Goal: Task Accomplishment & Management: Manage account settings

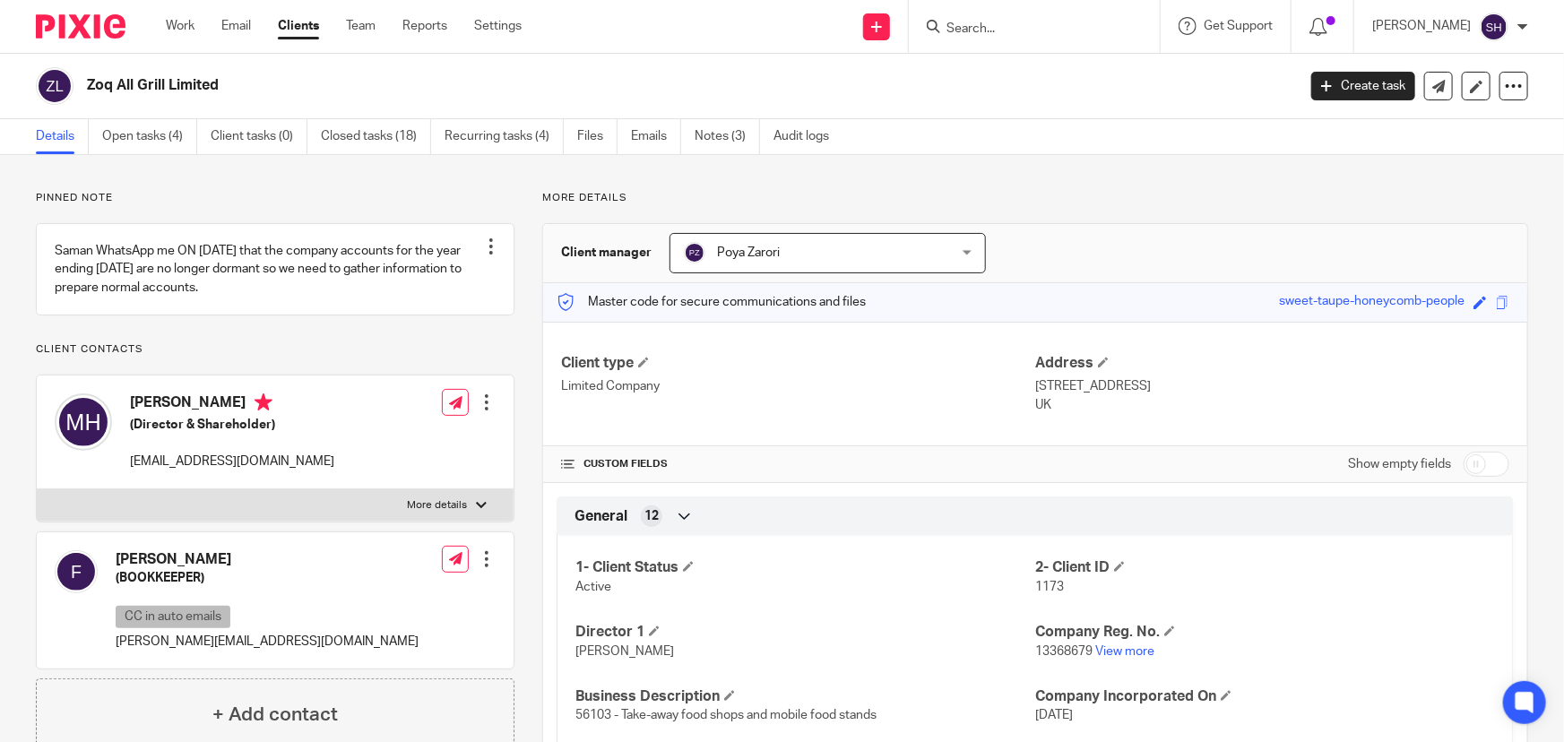
click at [1034, 26] on input "Search" at bounding box center [1025, 30] width 161 height 16
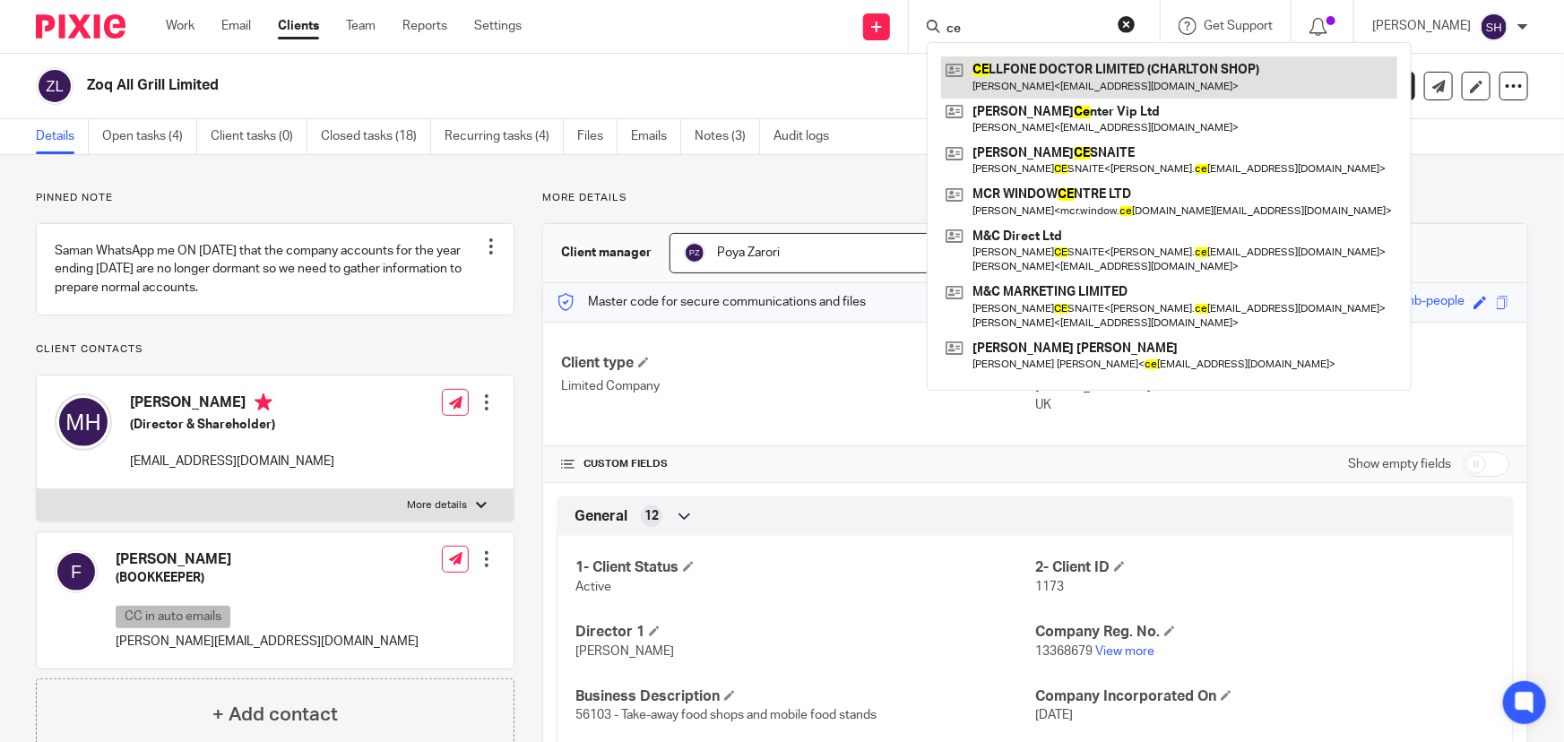
type input "ce"
click at [1036, 75] on link at bounding box center [1169, 76] width 456 height 41
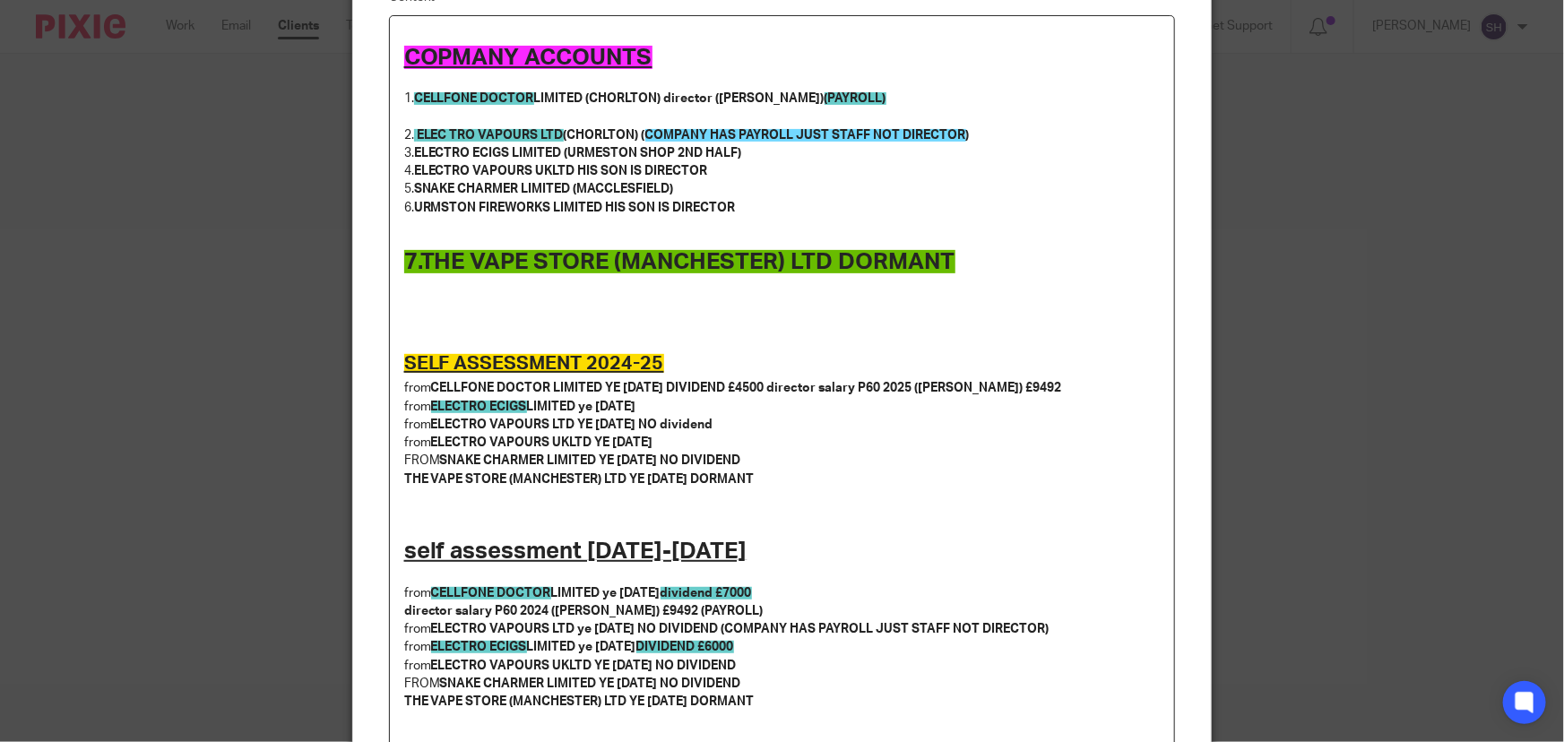
scroll to position [162, 0]
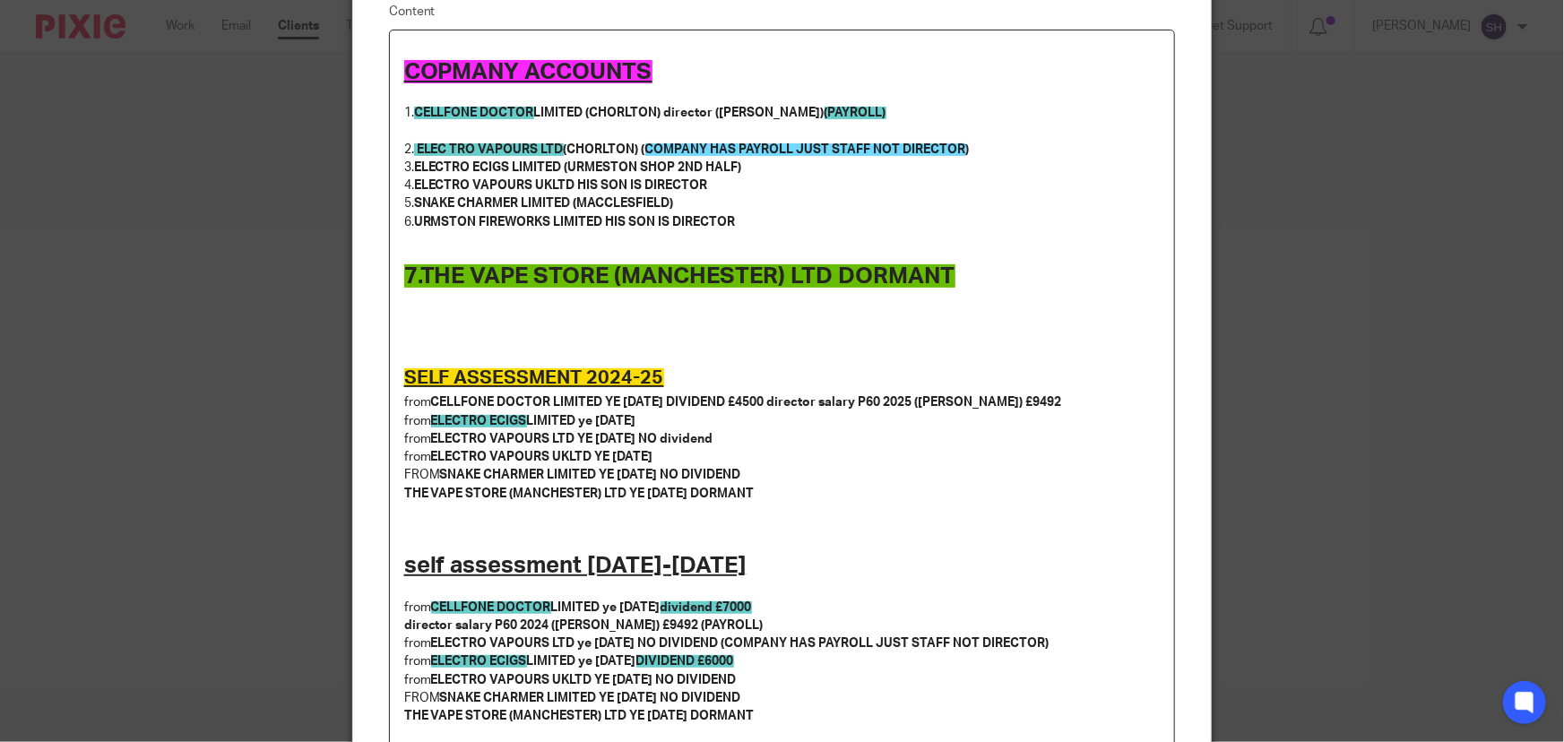
click at [1354, 69] on div "Edit note Content COPMANY ACCOUNTS 1. CELLFONE DOCTOR LIMITED (CHORLTON) direct…" at bounding box center [782, 371] width 1564 height 742
drag, startPoint x: 1307, startPoint y: 195, endPoint x: 1269, endPoint y: 242, distance: 60.5
click at [1303, 199] on div "Edit note Content COPMANY ACCOUNTS 1. CELLFONE DOCTOR LIMITED (CHORLTON) direct…" at bounding box center [782, 371] width 1564 height 742
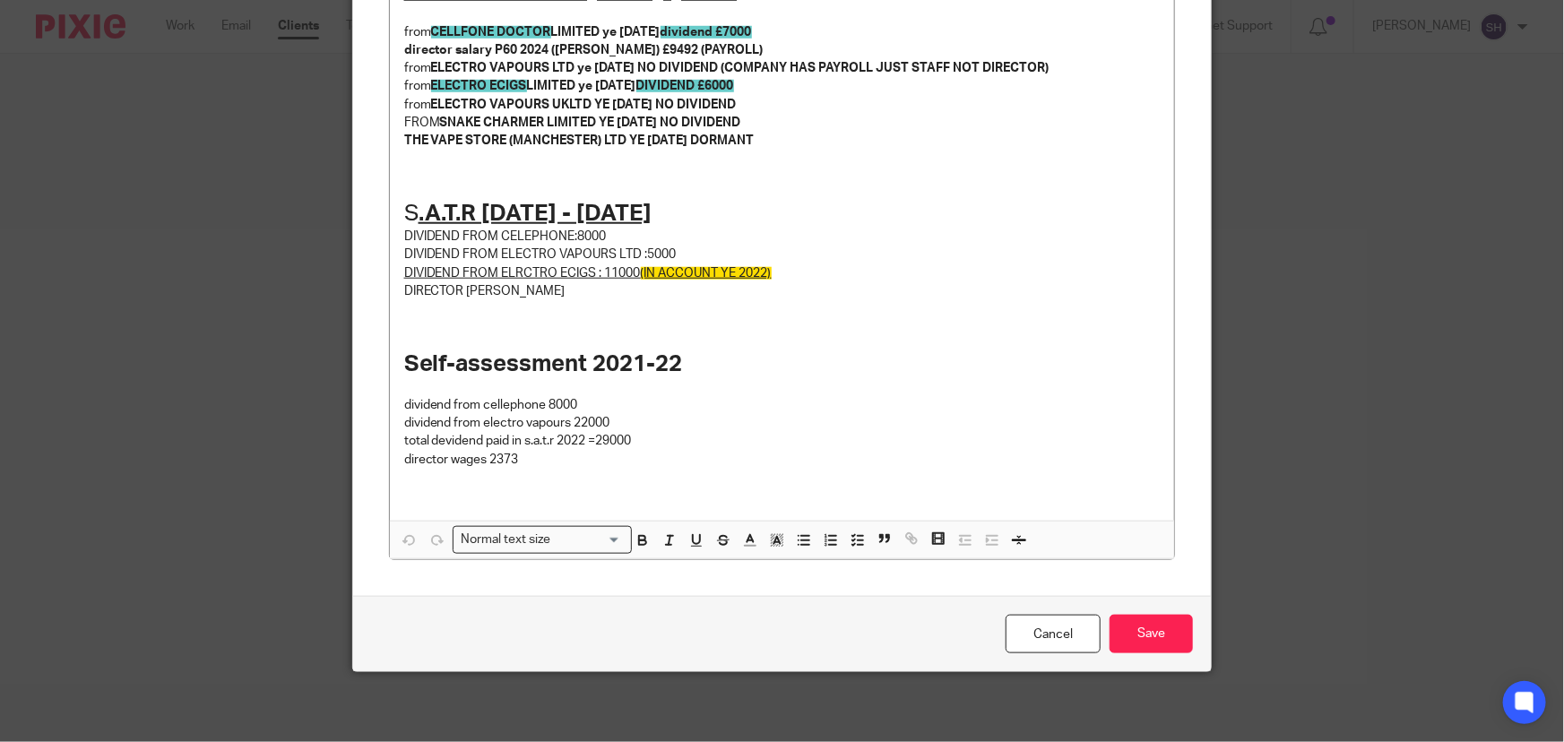
scroll to position [739, 0]
click at [1077, 636] on link "Cancel" at bounding box center [1053, 633] width 95 height 39
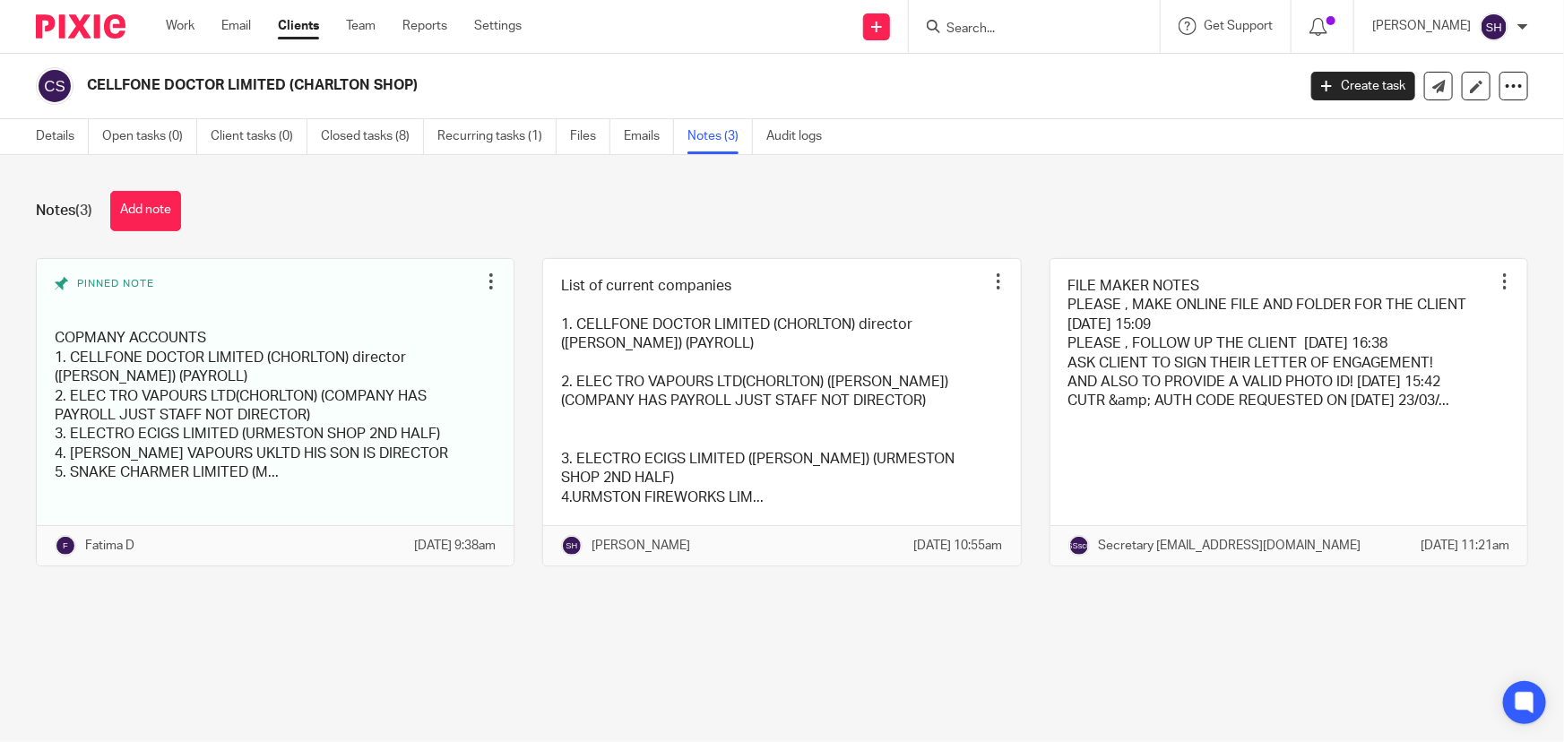
click at [1033, 26] on input "Search" at bounding box center [1025, 30] width 161 height 16
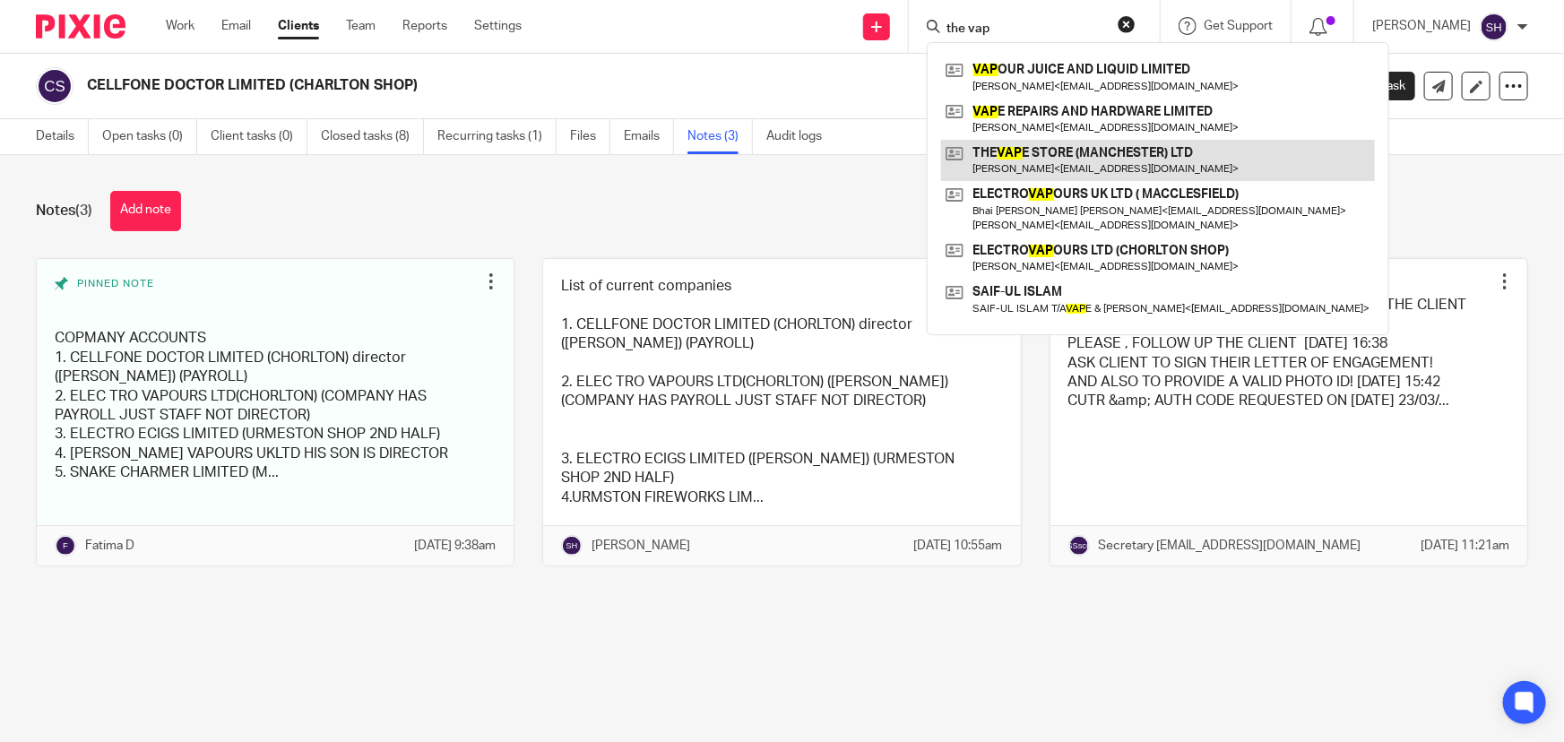
type input "the vap"
click at [1095, 159] on link at bounding box center [1158, 160] width 434 height 41
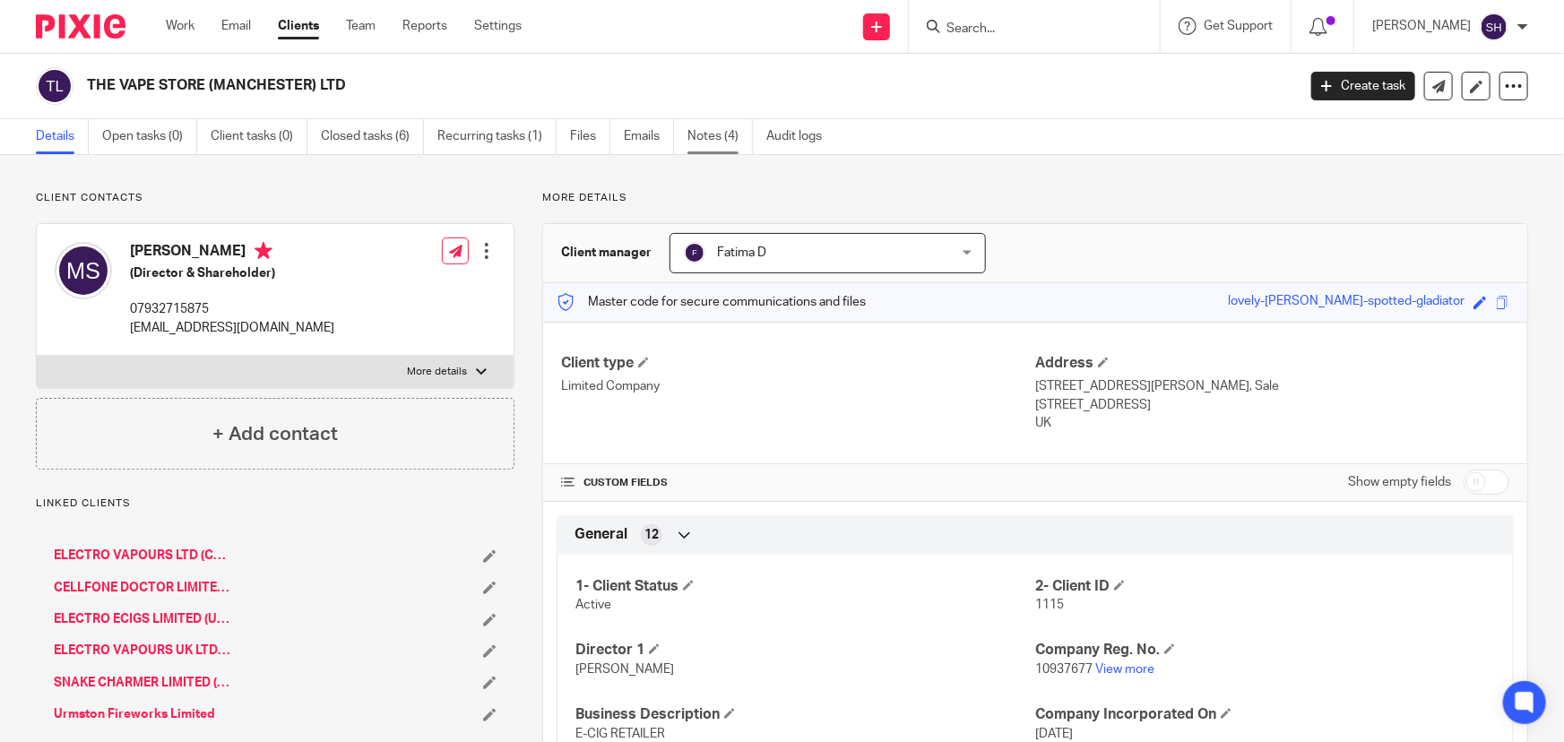
click at [716, 129] on link "Notes (4)" at bounding box center [720, 136] width 65 height 35
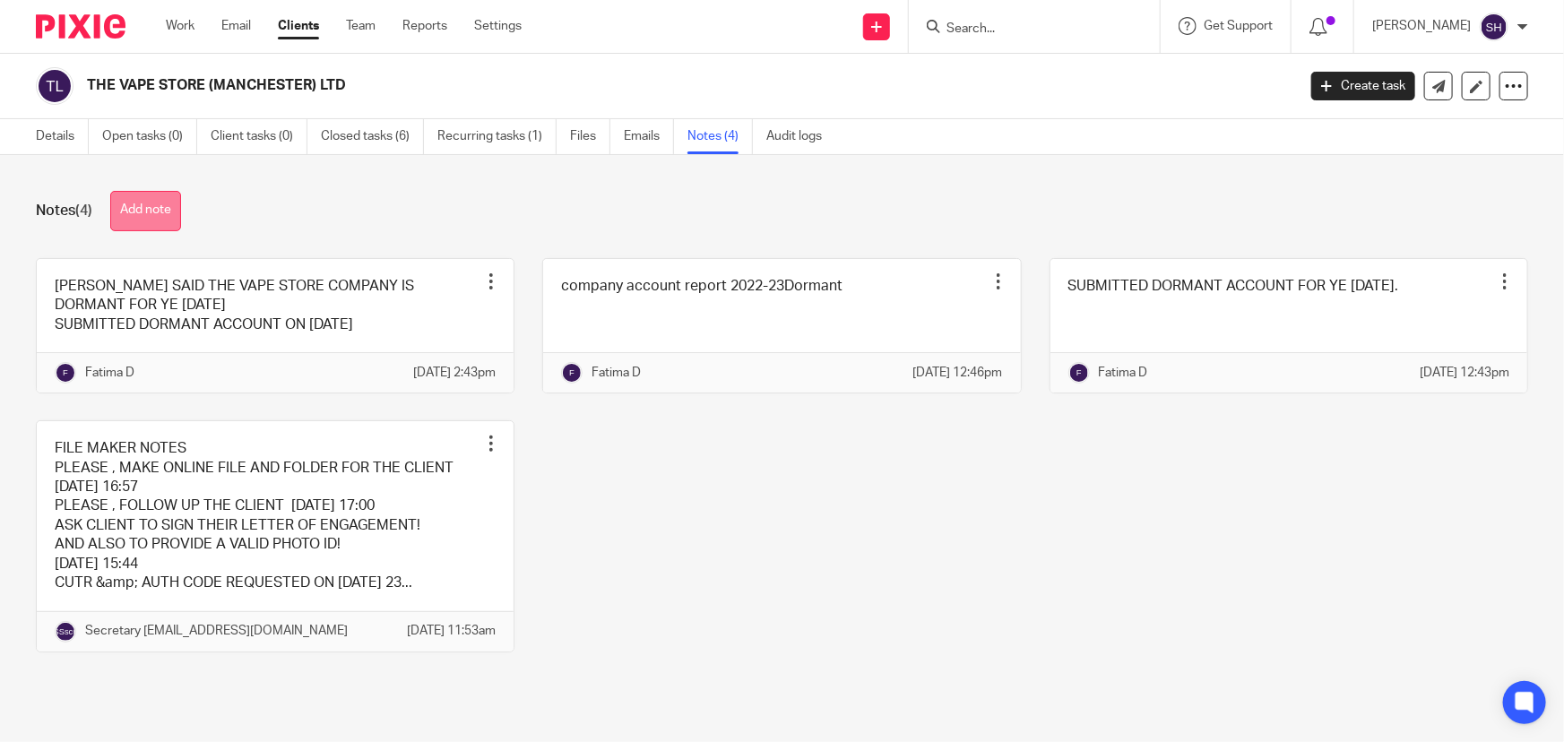
click at [167, 220] on button "Add note" at bounding box center [145, 211] width 71 height 40
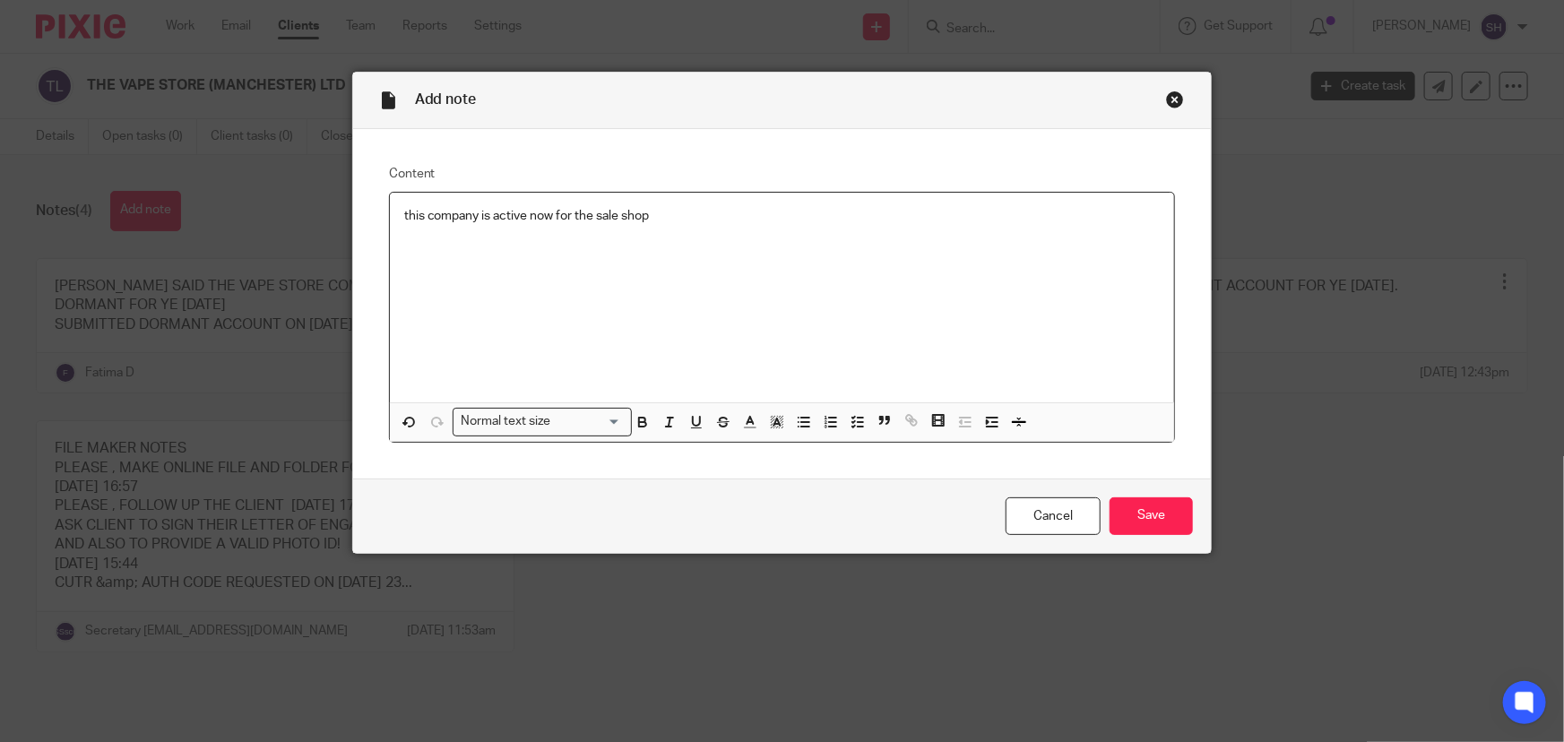
click at [600, 213] on p "this company is active now for the sale shop" at bounding box center [782, 216] width 757 height 18
click at [1145, 524] on input "Save" at bounding box center [1151, 517] width 83 height 39
